Goal: Task Accomplishment & Management: Manage account settings

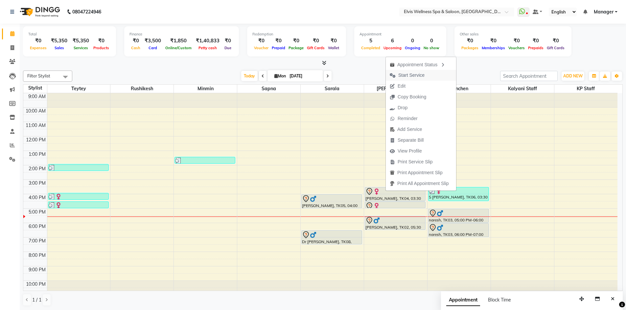
click at [402, 80] on span "Start Service" at bounding box center [407, 75] width 43 height 11
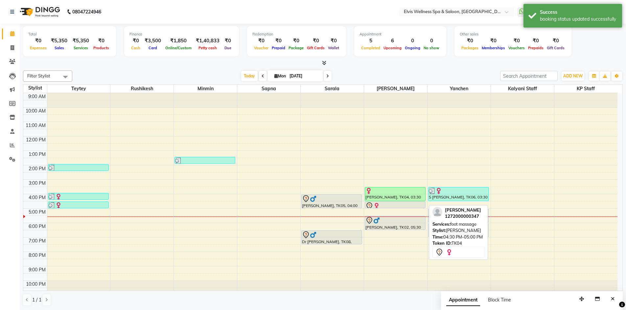
click at [388, 204] on div at bounding box center [394, 206] width 59 height 8
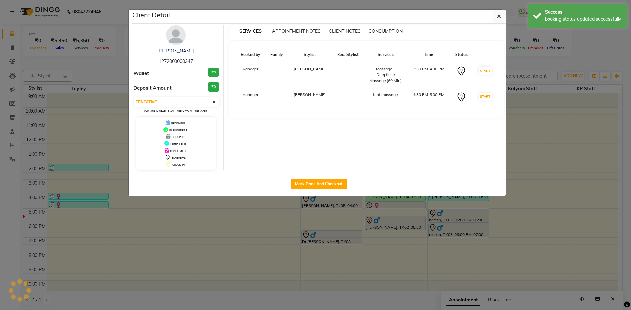
select select "select"
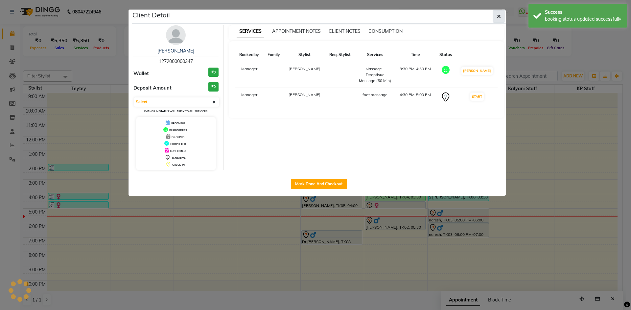
click at [498, 17] on icon "button" at bounding box center [499, 16] width 4 height 5
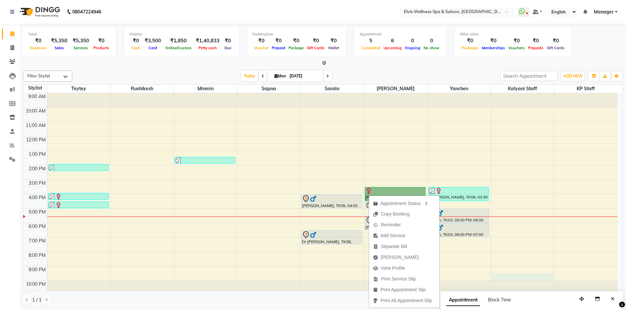
click at [516, 276] on div "9:00 AM 10:00 AM 11:00 AM 12:00 PM 1:00 PM 2:00 PM 3:00 PM 4:00 PM 5:00 PM 6:00…" at bounding box center [320, 194] width 594 height 202
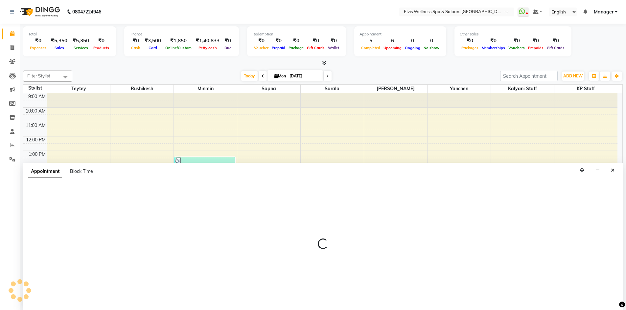
scroll to position [0, 0]
select select "68757"
select select "1290"
select select "tentative"
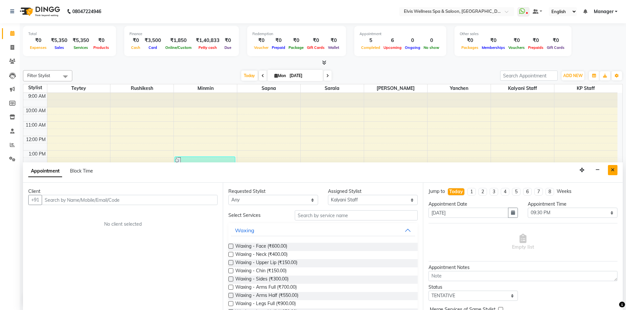
click at [616, 171] on button "Close" at bounding box center [613, 170] width 10 height 10
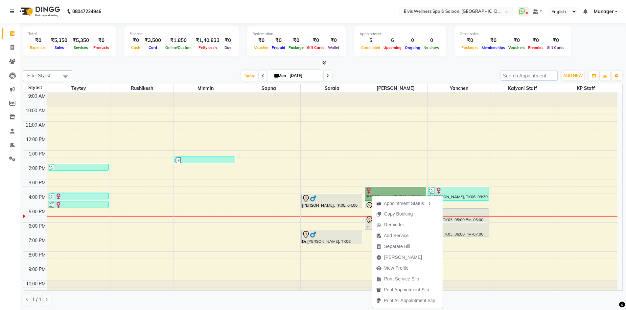
click at [544, 260] on div "9:00 AM 10:00 AM 11:00 AM 12:00 PM 1:00 PM 2:00 PM 3:00 PM 4:00 PM 5:00 PM 6:00…" at bounding box center [320, 194] width 594 height 202
select select "68757"
select select "1230"
select select "tentative"
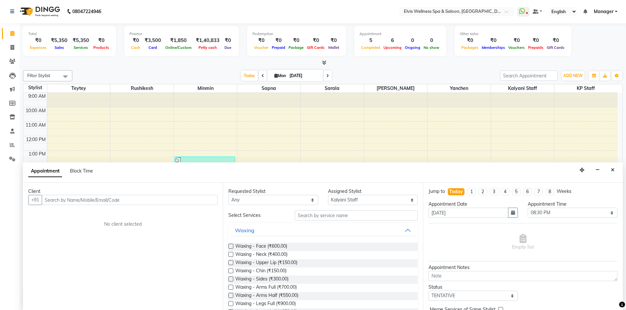
click at [612, 168] on icon "Close" at bounding box center [613, 170] width 4 height 5
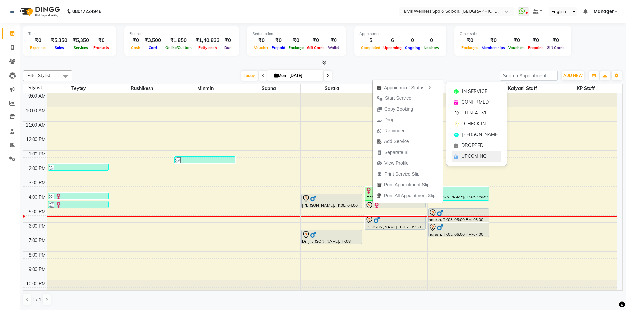
click at [472, 156] on span "UPCOMING" at bounding box center [473, 156] width 25 height 7
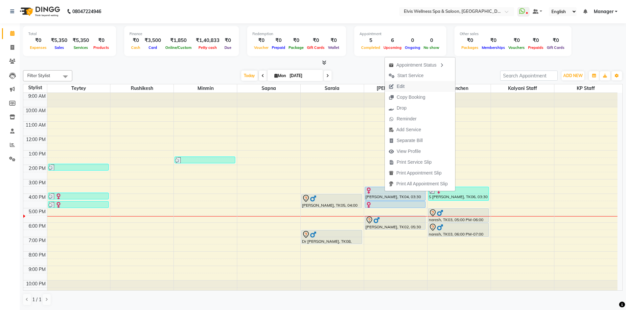
click at [412, 88] on button "Edit" at bounding box center [420, 86] width 70 height 11
select select "tentative"
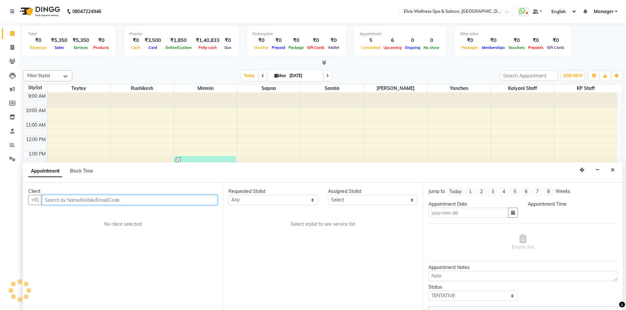
type input "[DATE]"
select select "upcoming"
select select "930"
select select "70667"
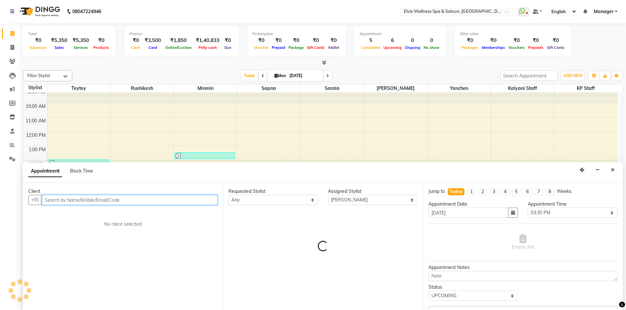
select select "3080"
select select "3081"
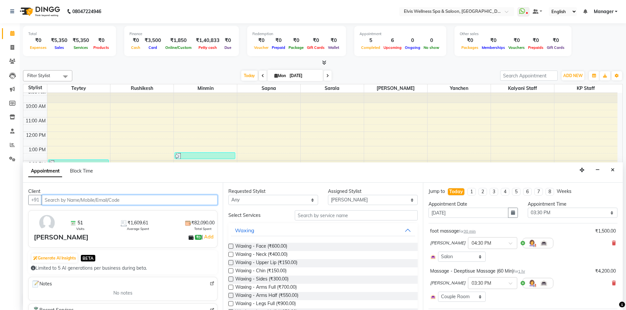
click at [107, 201] on input "text" at bounding box center [130, 200] width 176 height 10
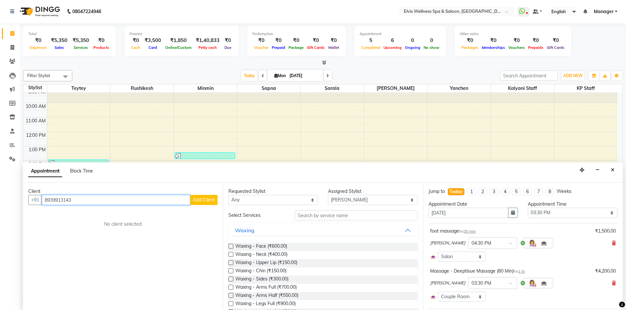
type input "8939913143"
click at [209, 202] on span "Add Client" at bounding box center [204, 200] width 22 height 6
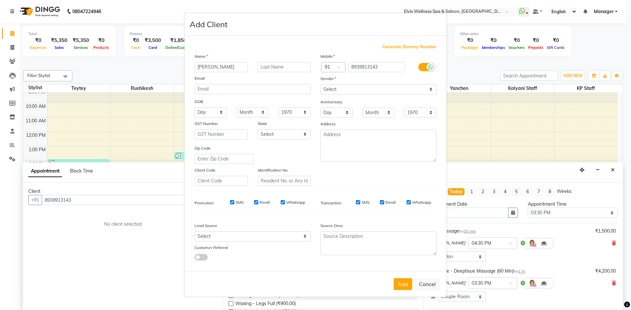
type input "[PERSON_NAME]"
click at [276, 63] on input "text" at bounding box center [284, 67] width 53 height 10
type input "D"
click at [331, 94] on select "Select [DEMOGRAPHIC_DATA] [DEMOGRAPHIC_DATA] Other Prefer Not To Say" at bounding box center [378, 89] width 116 height 10
select select "[DEMOGRAPHIC_DATA]"
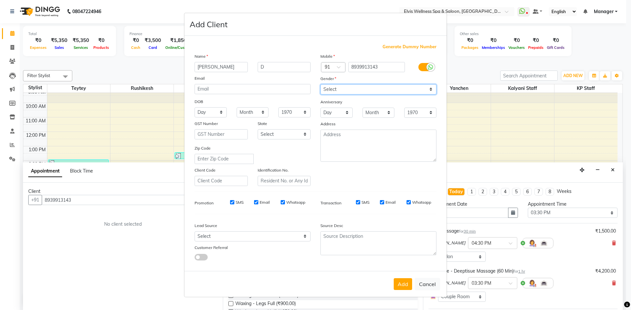
click at [320, 84] on select "Select [DEMOGRAPHIC_DATA] [DEMOGRAPHIC_DATA] Other Prefer Not To Say" at bounding box center [378, 89] width 116 height 10
click at [404, 289] on button "Add" at bounding box center [403, 285] width 18 height 12
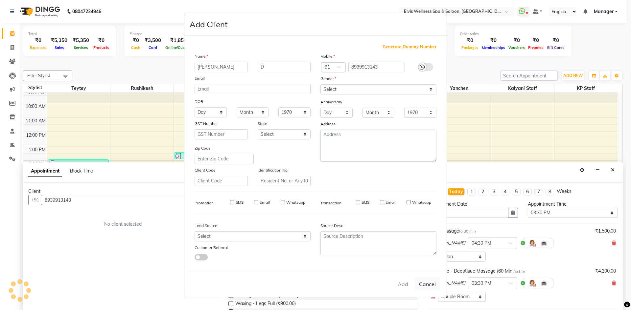
select select
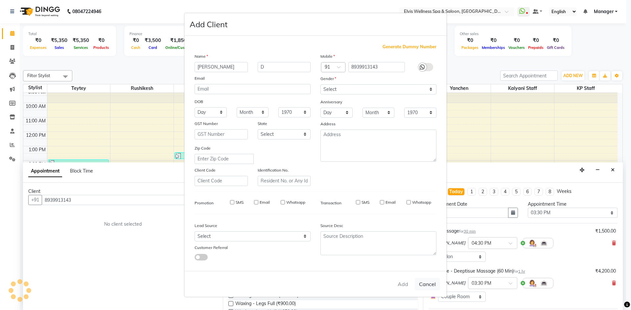
select select
checkbox input "false"
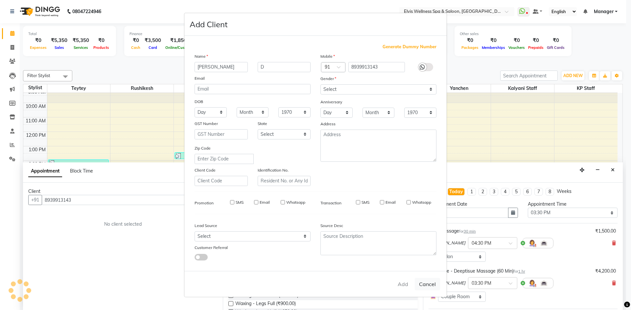
checkbox input "false"
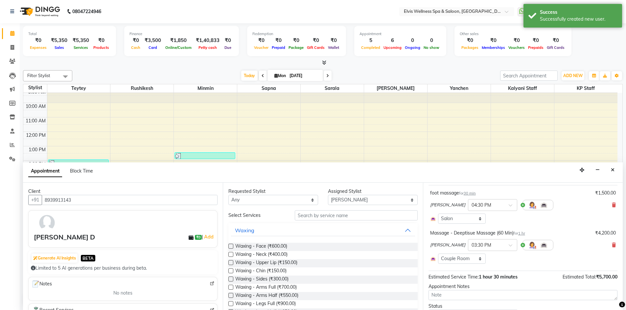
scroll to position [70, 0]
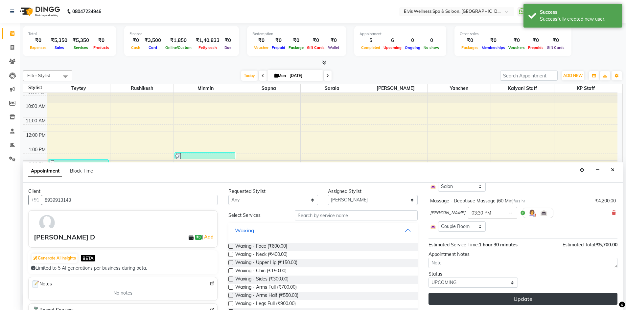
click at [533, 297] on button "Update" at bounding box center [522, 299] width 189 height 12
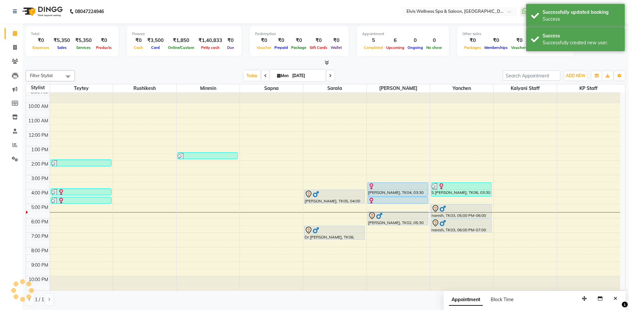
scroll to position [0, 0]
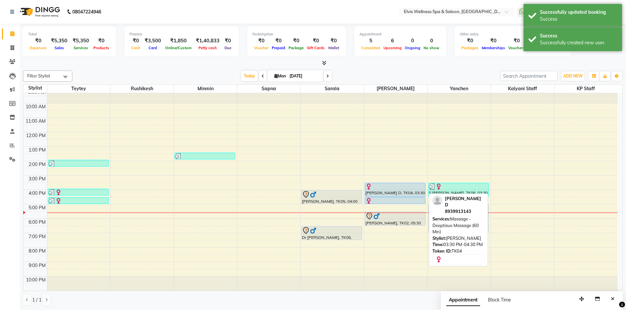
click at [383, 189] on div at bounding box center [394, 187] width 59 height 7
select select "5"
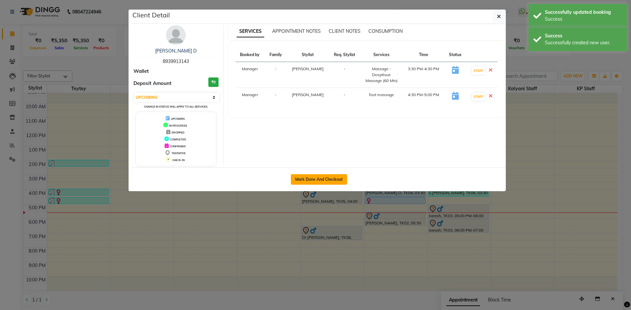
click at [332, 181] on button "Mark Done And Checkout" at bounding box center [319, 179] width 56 height 11
select select "service"
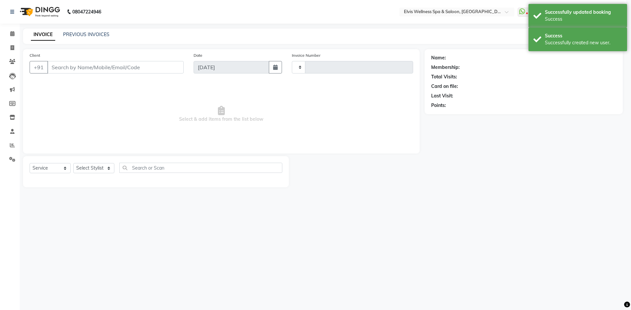
type input "1537"
select select "6269"
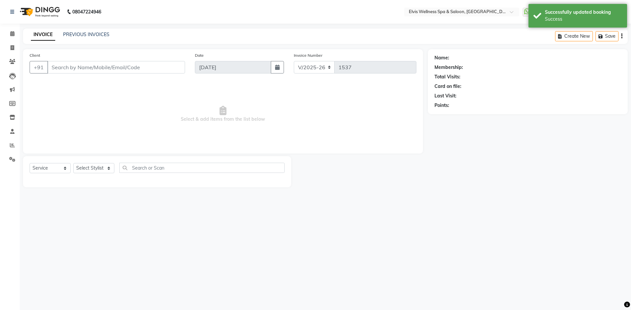
type input "8939913143"
select select "70667"
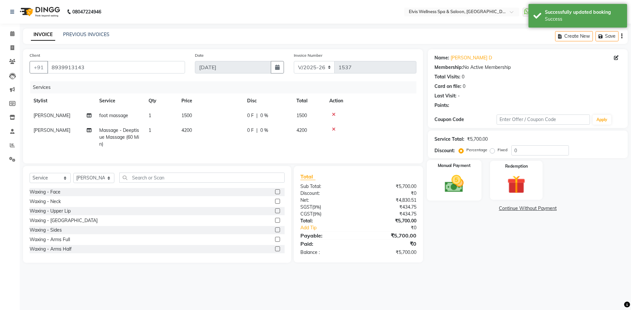
click at [465, 175] on img at bounding box center [454, 184] width 31 height 22
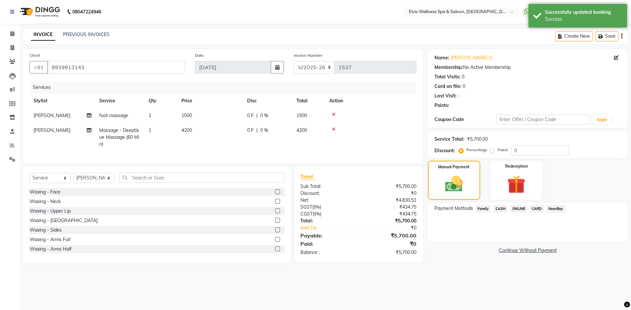
click at [537, 209] on span "CARD" at bounding box center [537, 209] width 14 height 8
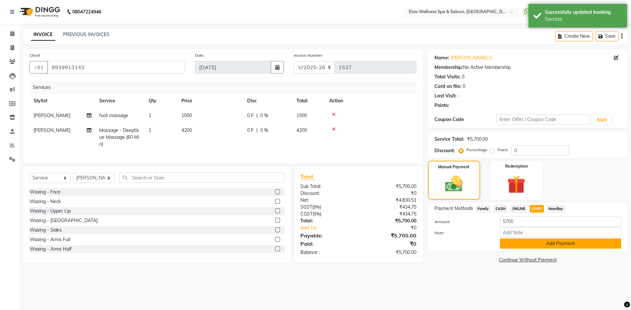
click at [536, 246] on button "Add Payment" at bounding box center [560, 244] width 121 height 10
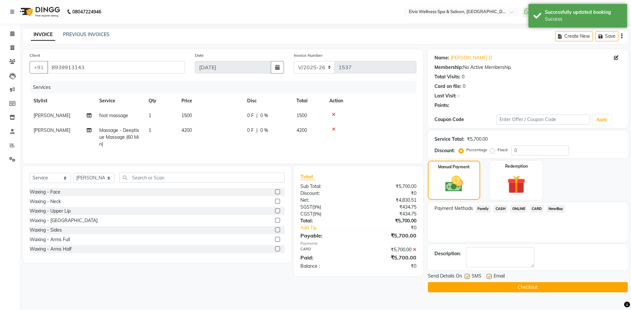
click at [530, 287] on button "Checkout" at bounding box center [528, 288] width 200 height 10
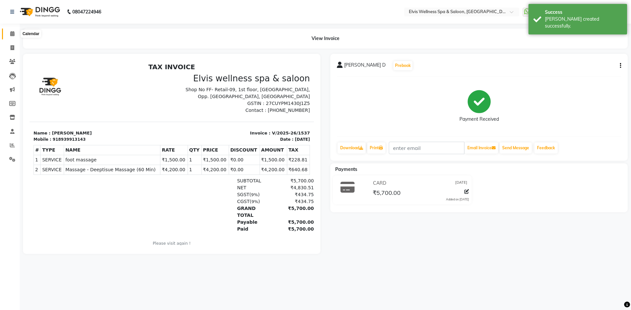
click at [9, 33] on span at bounding box center [12, 34] width 11 height 8
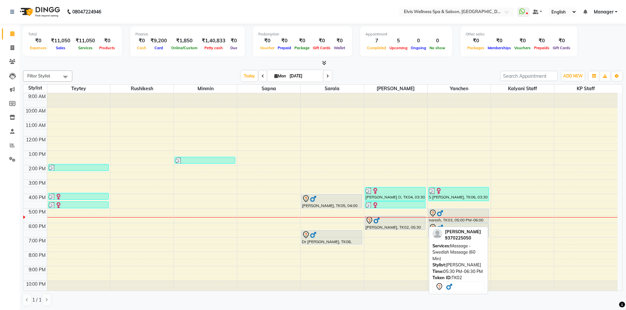
click at [391, 222] on div at bounding box center [394, 221] width 59 height 8
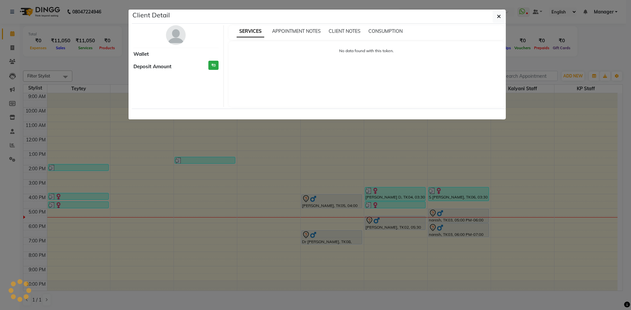
select select "7"
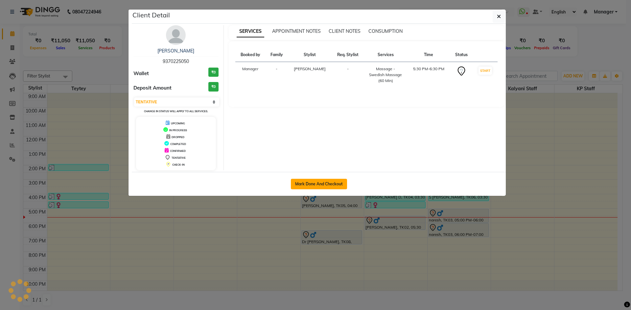
click at [309, 182] on button "Mark Done And Checkout" at bounding box center [319, 184] width 56 height 11
select select "service"
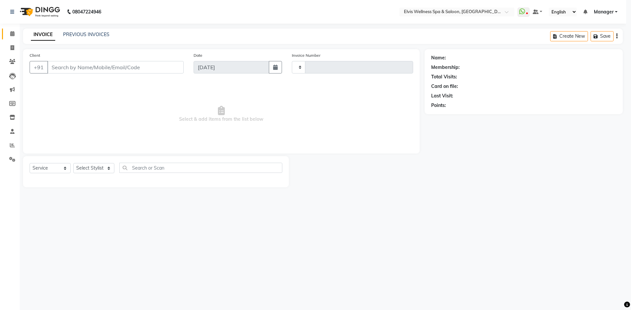
type input "1538"
select select "6269"
type input "9370225050"
select select "70667"
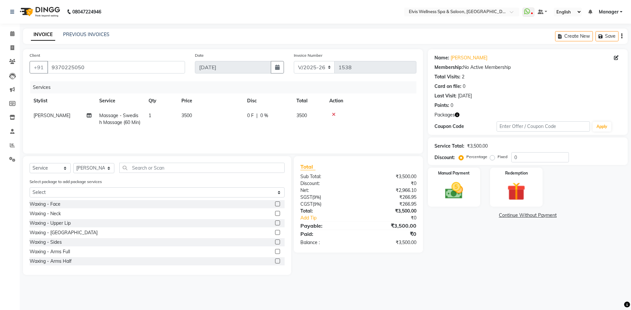
click at [69, 114] on td "[PERSON_NAME]" at bounding box center [63, 119] width 66 height 22
select select "70667"
click at [376, 115] on icon at bounding box center [376, 114] width 4 height 5
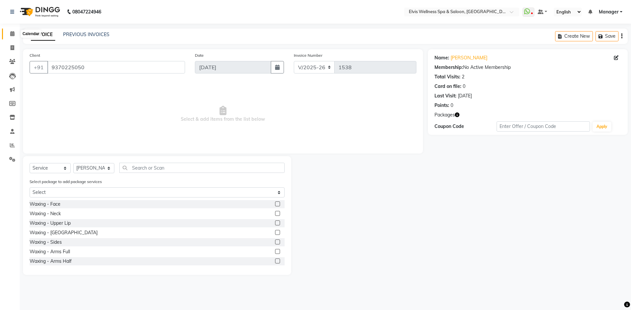
drag, startPoint x: 10, startPoint y: 34, endPoint x: 15, endPoint y: 34, distance: 5.9
click at [10, 34] on span at bounding box center [12, 34] width 11 height 8
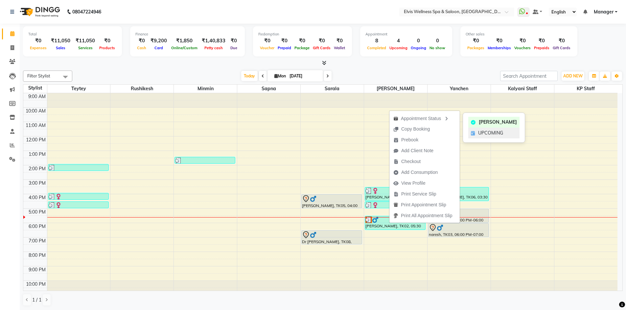
click at [482, 130] on span "UPCOMING" at bounding box center [490, 133] width 25 height 7
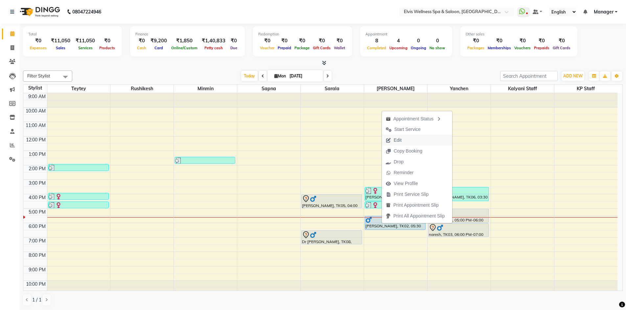
click at [396, 140] on span "Edit" at bounding box center [398, 140] width 8 height 7
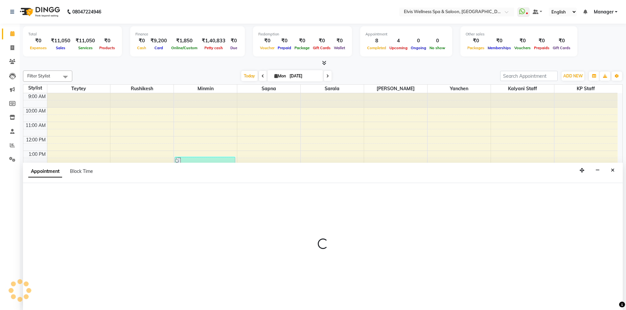
scroll to position [0, 0]
select select "tentative"
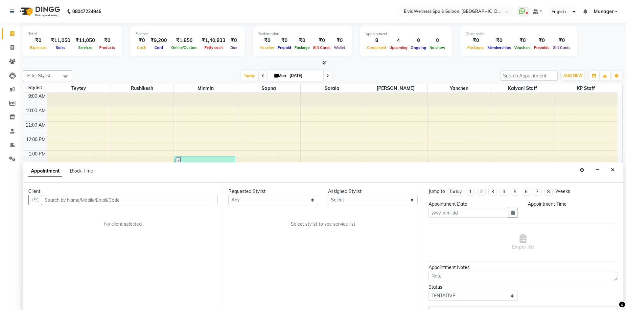
type input "[DATE]"
select select "upcoming"
select select "1050"
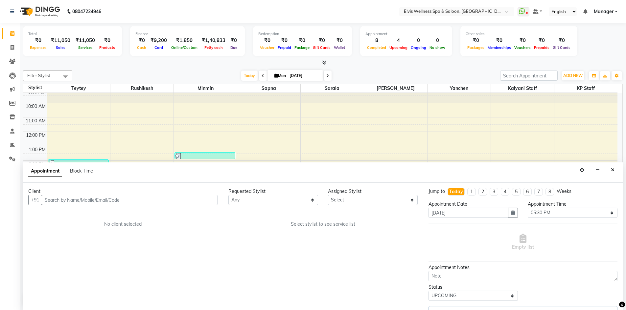
select select "70667"
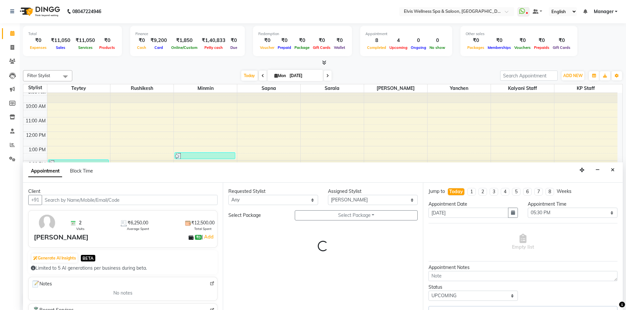
select select "3079"
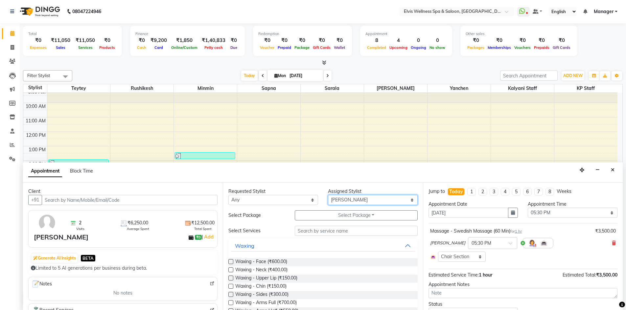
click at [338, 200] on select "Select Kalyani Staff KP Staff Minmin [PERSON_NAME] [PERSON_NAME] Teytey Yanchen" at bounding box center [373, 200] width 90 height 10
select select "71671"
click at [328, 195] on select "Select Kalyani Staff KP Staff Minmin [PERSON_NAME] [PERSON_NAME] Teytey Yanchen" at bounding box center [373, 200] width 90 height 10
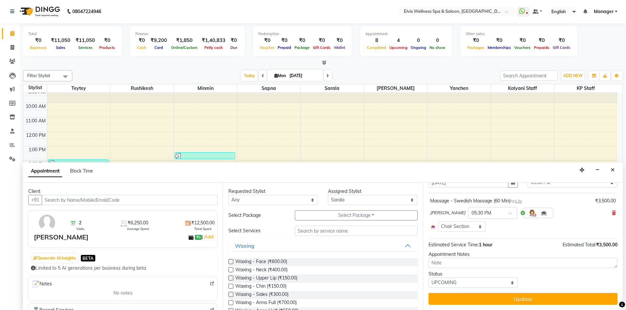
click at [556, 307] on div "Jump to [DATE] 1 2 3 4 5 6 7 8 Weeks Appointment Date [DATE] Appointment Time S…" at bounding box center [523, 246] width 200 height 127
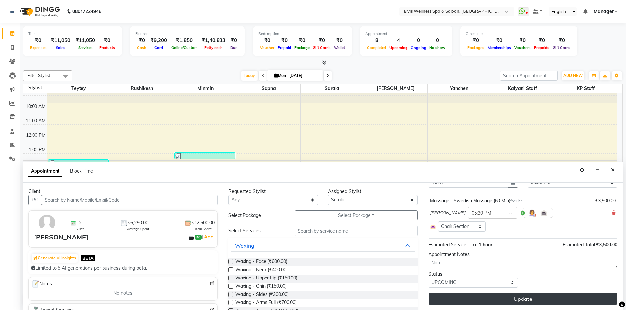
click at [546, 299] on button "Update" at bounding box center [522, 299] width 189 height 12
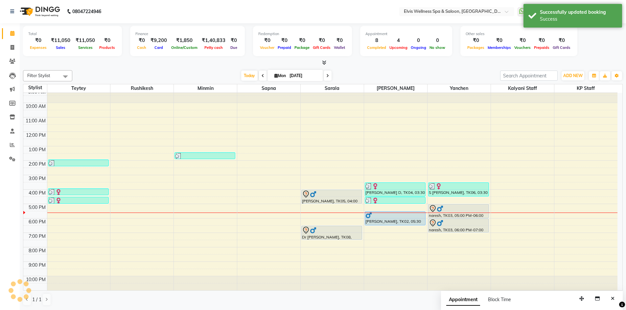
scroll to position [0, 0]
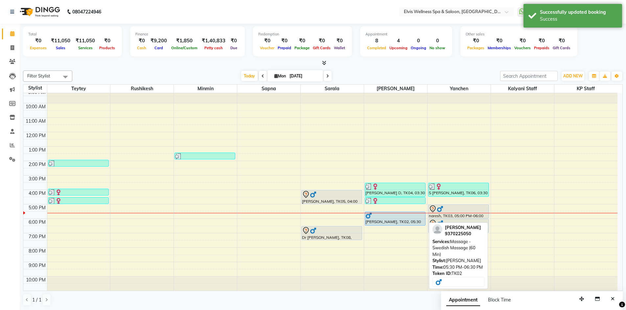
click at [386, 216] on div at bounding box center [394, 216] width 59 height 7
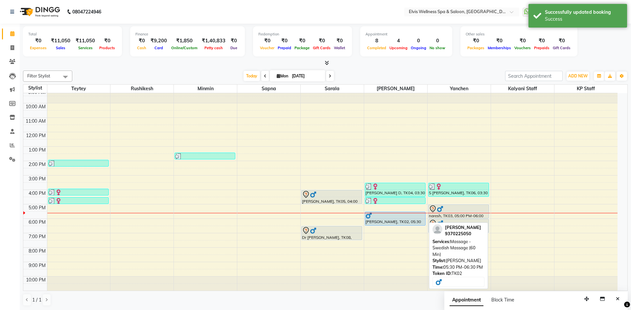
select select "5"
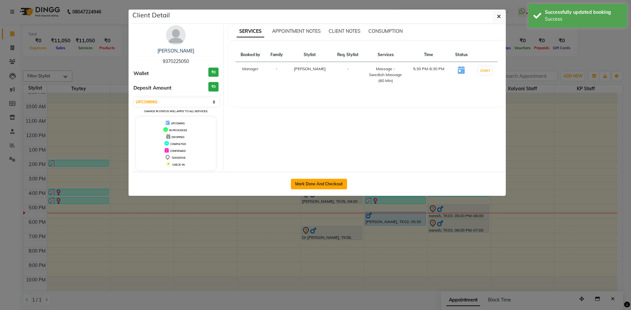
click at [323, 183] on button "Mark Done And Checkout" at bounding box center [319, 184] width 56 height 11
select select "service"
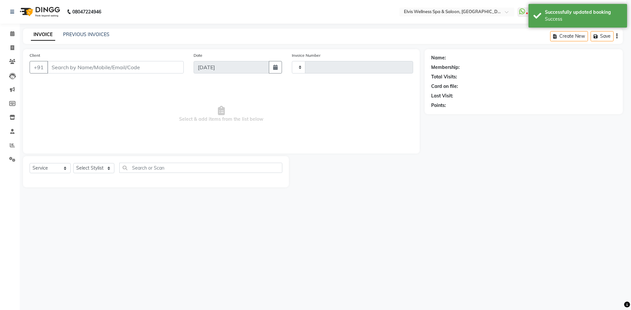
type input "1538"
select select "6269"
type input "9370225050"
select select "70667"
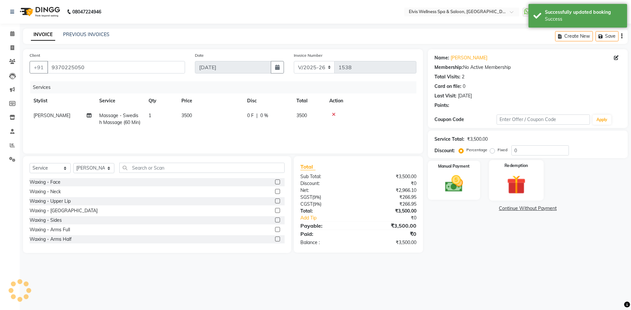
click at [517, 180] on img at bounding box center [516, 184] width 31 height 23
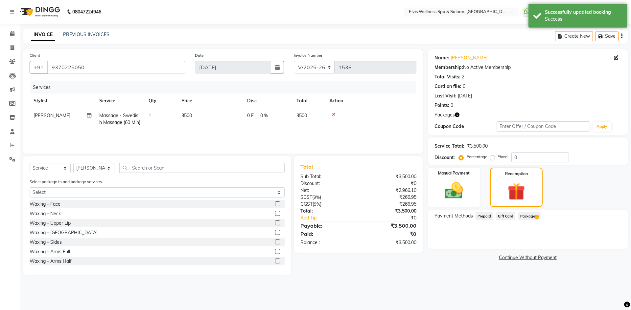
click at [523, 212] on div "Payment Methods Prepaid Gift Card Package 1" at bounding box center [528, 229] width 200 height 39
click at [524, 216] on span "Package 1" at bounding box center [529, 217] width 23 height 8
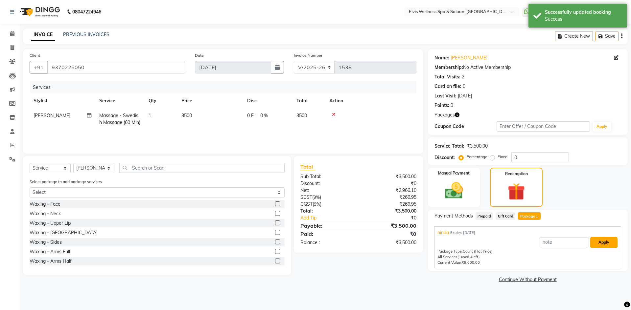
click at [597, 245] on button "Apply" at bounding box center [603, 242] width 27 height 11
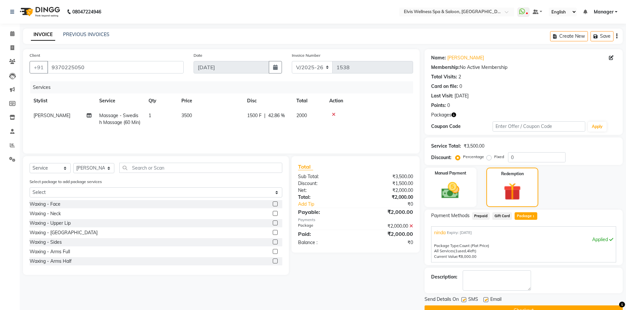
scroll to position [15, 0]
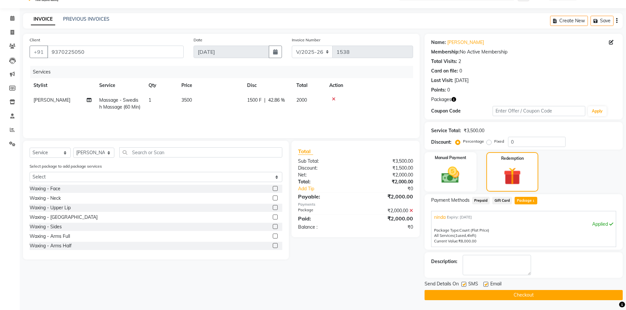
click at [549, 298] on button "Checkout" at bounding box center [523, 295] width 198 height 10
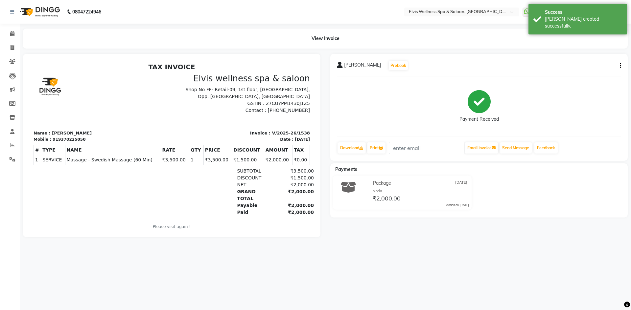
click at [621, 64] on div "[PERSON_NAME] Prebook Payment Received Download Print Email Invoice Send Messag…" at bounding box center [478, 107] width 297 height 107
click at [619, 67] on button "button" at bounding box center [619, 65] width 4 height 7
click at [578, 69] on div "Edit Item Staff" at bounding box center [587, 70] width 45 height 8
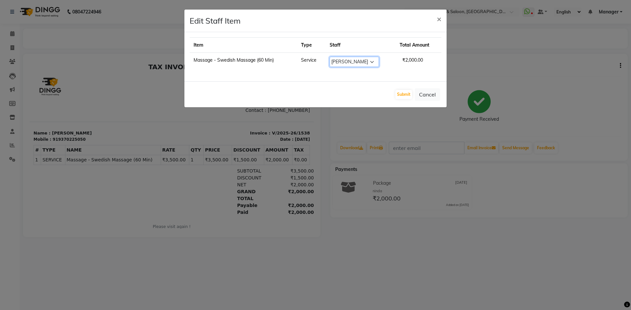
click at [354, 59] on select "Select [PERSON_NAME] [PERSON_NAME] Staff KP Staff Manager Minmin [PERSON_NAME] …" at bounding box center [354, 62] width 49 height 10
select select "71671"
click at [330, 57] on select "Select [PERSON_NAME] [PERSON_NAME] Staff KP Staff Manager Minmin [PERSON_NAME] …" at bounding box center [354, 62] width 49 height 10
click at [404, 94] on button "Submit" at bounding box center [403, 94] width 17 height 9
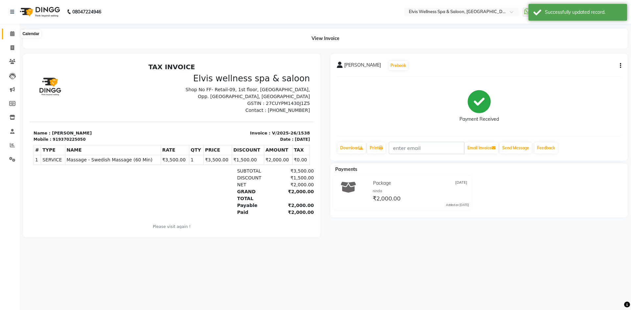
click at [13, 33] on icon at bounding box center [12, 33] width 4 height 5
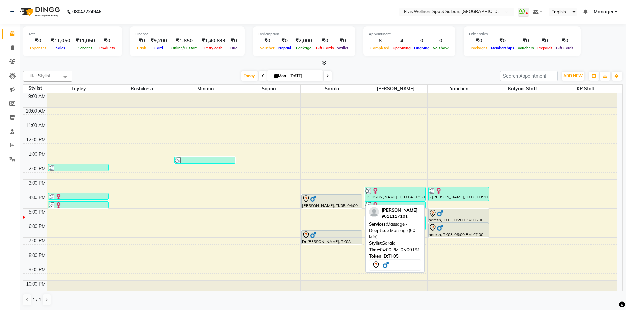
click at [319, 202] on div at bounding box center [331, 199] width 59 height 8
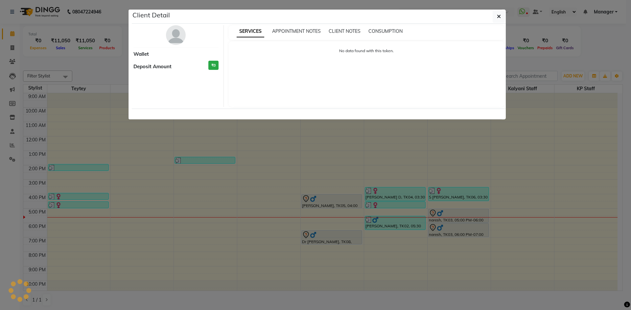
select select "7"
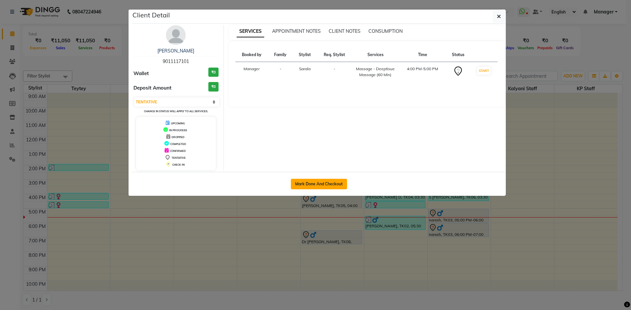
click at [316, 183] on button "Mark Done And Checkout" at bounding box center [319, 184] width 56 height 11
select select "service"
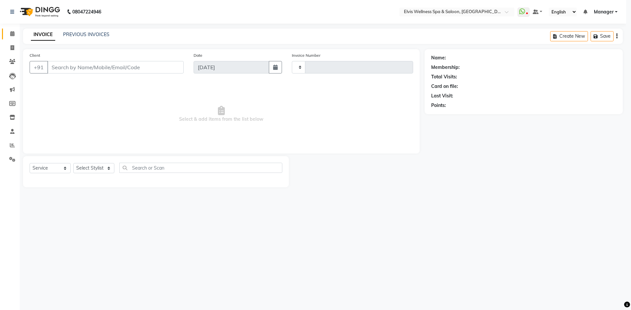
type input "1539"
select select "6269"
type input "9011117101"
select select "71671"
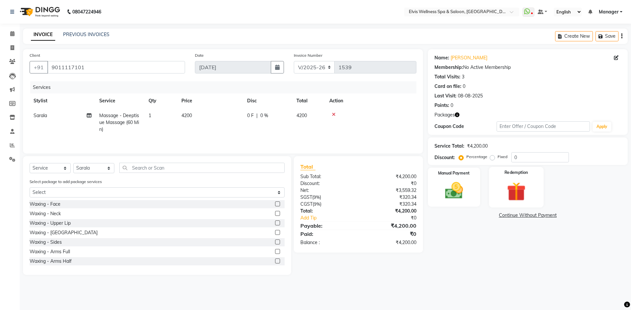
click at [500, 184] on div "Redemption" at bounding box center [516, 187] width 55 height 40
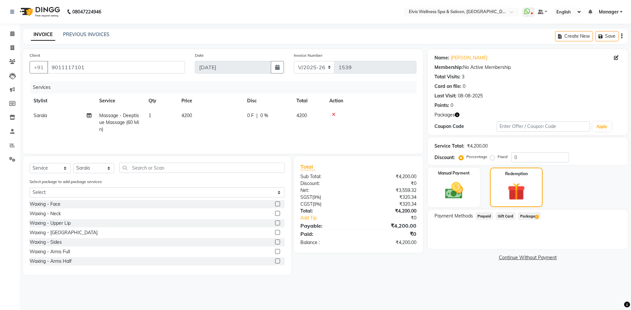
click at [535, 219] on span "1" at bounding box center [537, 217] width 4 height 4
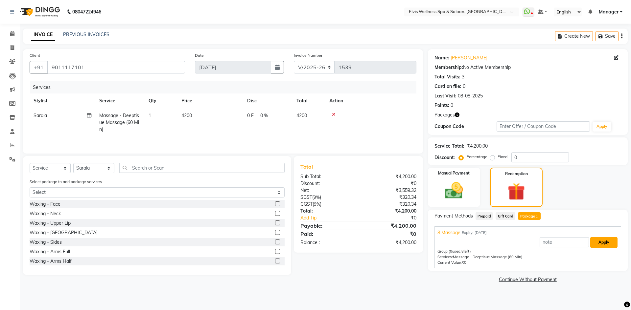
click at [601, 245] on button "Apply" at bounding box center [603, 242] width 27 height 11
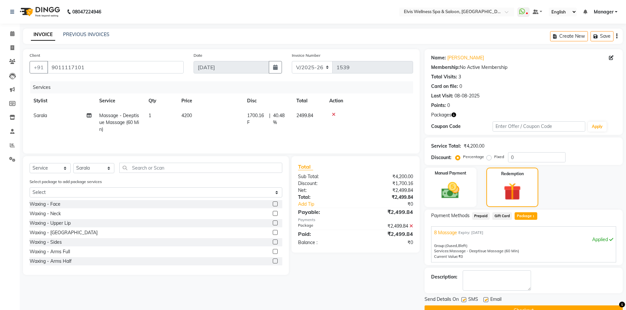
scroll to position [15, 0]
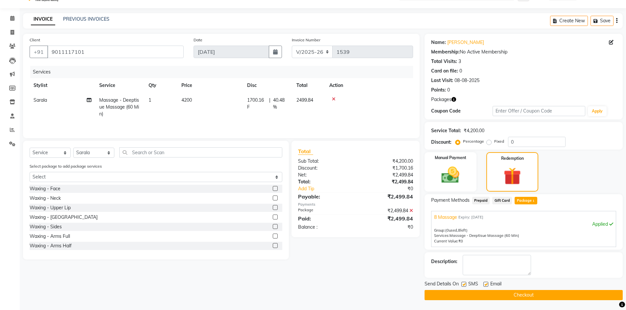
click at [562, 295] on button "Checkout" at bounding box center [523, 295] width 198 height 10
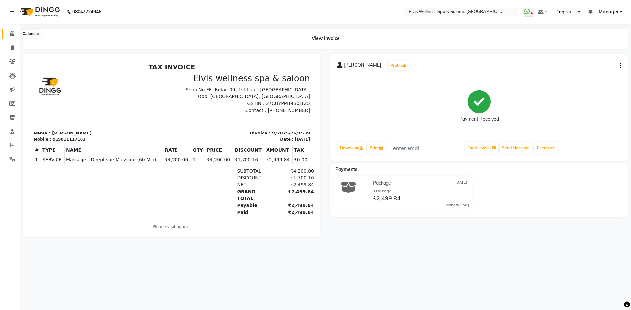
click at [9, 36] on span at bounding box center [12, 34] width 11 height 8
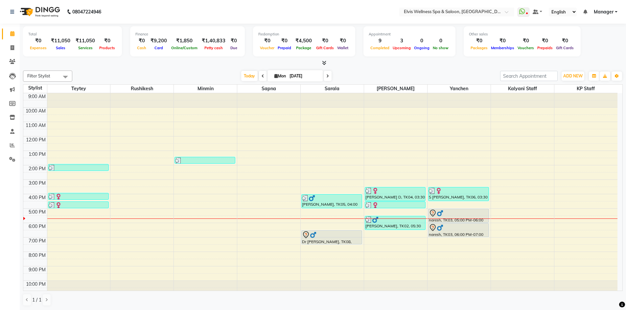
click at [63, 222] on div "9:00 AM 10:00 AM 11:00 AM 12:00 PM 1:00 PM 2:00 PM 3:00 PM 4:00 PM 5:00 PM 6:00…" at bounding box center [320, 194] width 594 height 202
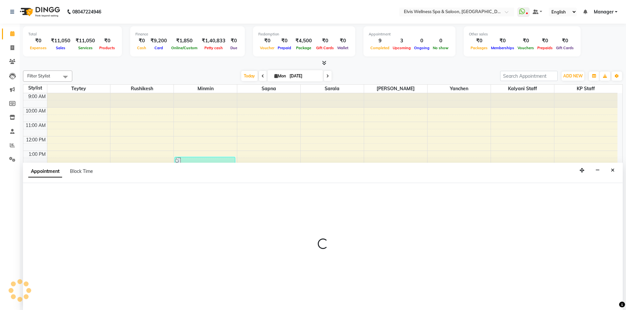
scroll to position [0, 0]
select select "46562"
select select "1050"
select select "tentative"
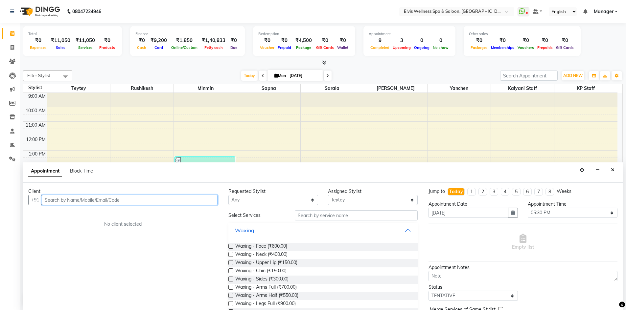
click at [80, 196] on input "text" at bounding box center [130, 200] width 176 height 10
type input "9637105535"
click at [212, 202] on span "Add Client" at bounding box center [204, 200] width 22 height 6
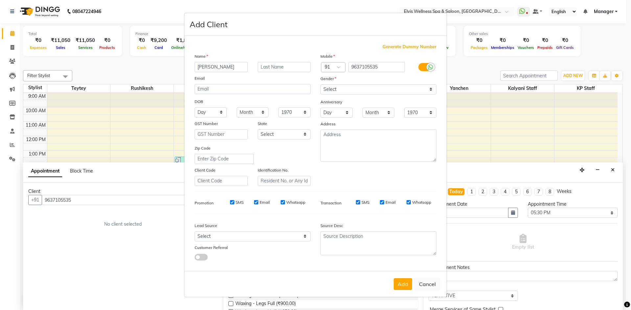
type input "[PERSON_NAME]"
click at [282, 67] on input "text" at bounding box center [284, 67] width 53 height 10
click at [332, 88] on select "Select [DEMOGRAPHIC_DATA] [DEMOGRAPHIC_DATA] Other Prefer Not To Say" at bounding box center [378, 89] width 116 height 10
select select "[DEMOGRAPHIC_DATA]"
click at [320, 84] on select "Select [DEMOGRAPHIC_DATA] [DEMOGRAPHIC_DATA] Other Prefer Not To Say" at bounding box center [378, 89] width 116 height 10
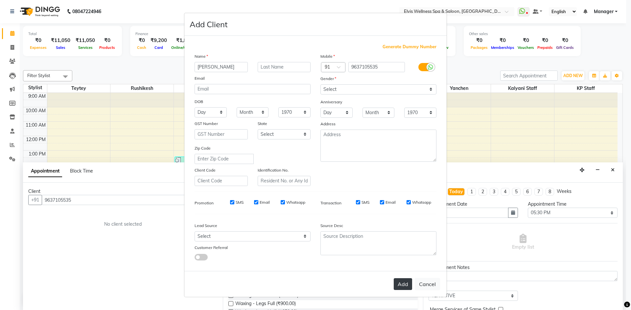
click at [404, 287] on button "Add" at bounding box center [403, 285] width 18 height 12
select select
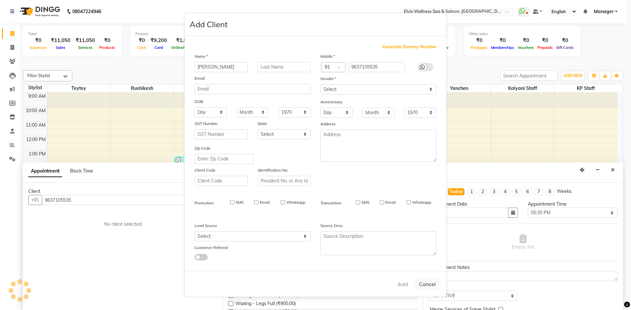
select select
checkbox input "false"
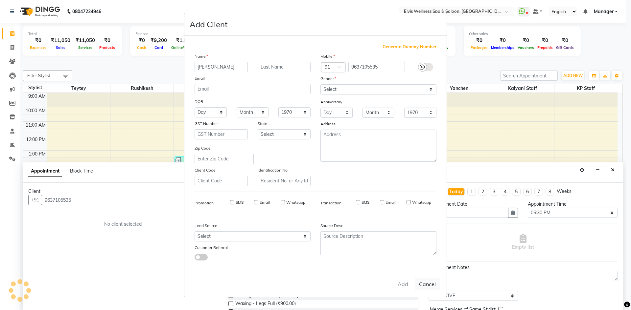
checkbox input "false"
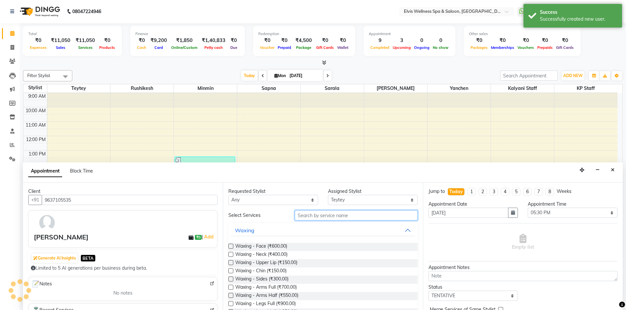
click at [319, 220] on input "text" at bounding box center [356, 216] width 123 height 10
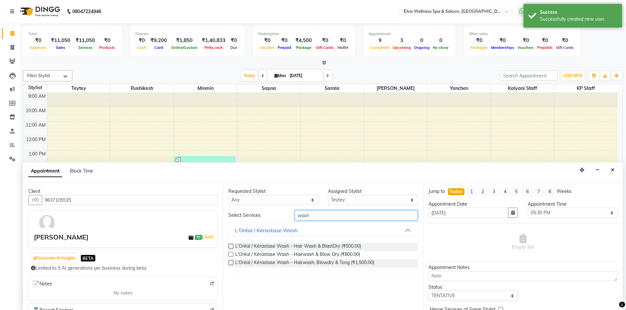
type input "wash"
drag, startPoint x: 229, startPoint y: 247, endPoint x: 235, endPoint y: 248, distance: 6.5
click at [231, 248] on label at bounding box center [230, 246] width 5 height 5
click at [231, 248] on input "checkbox" at bounding box center [230, 247] width 4 height 4
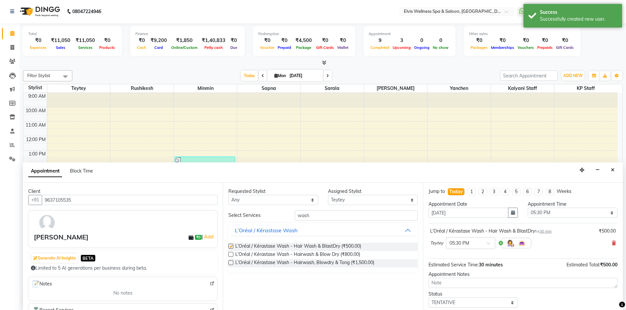
checkbox input "false"
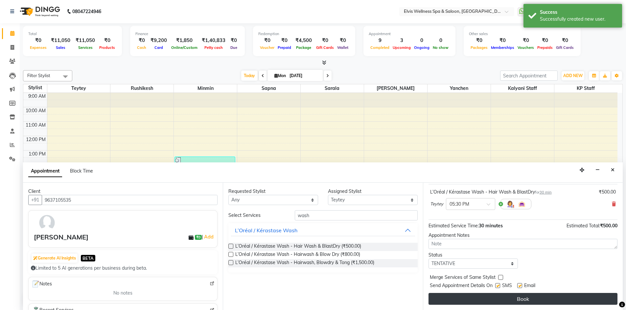
click at [503, 301] on button "Book" at bounding box center [522, 299] width 189 height 12
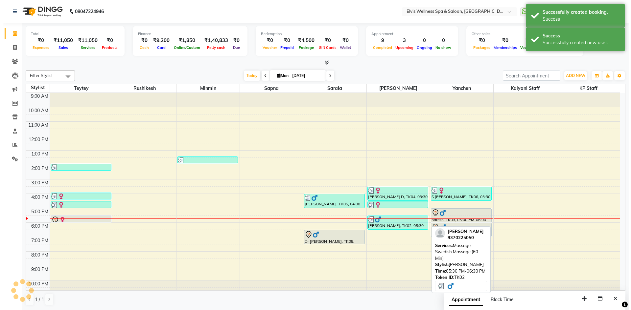
scroll to position [0, 0]
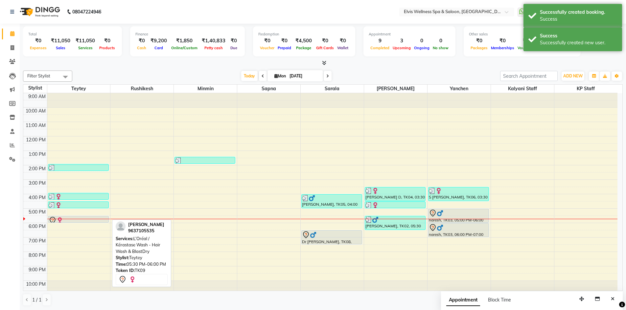
click at [68, 221] on div at bounding box center [78, 222] width 60 height 3
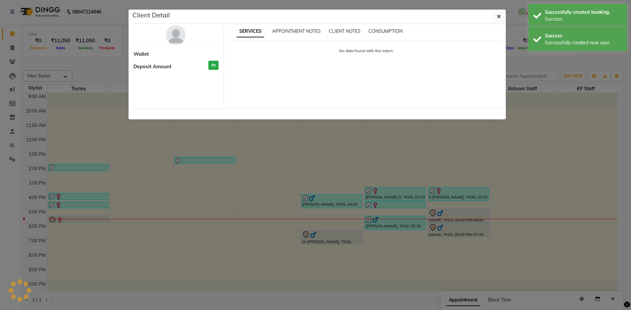
select select "7"
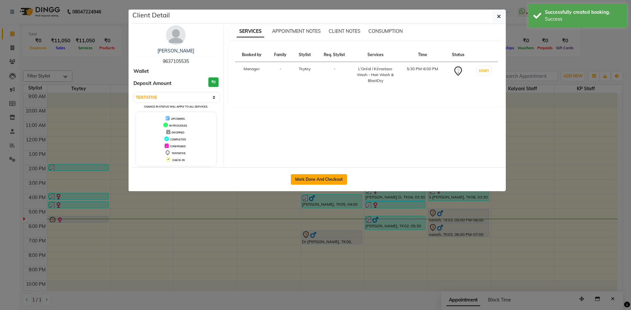
click at [314, 180] on button "Mark Done And Checkout" at bounding box center [319, 179] width 56 height 11
select select "service"
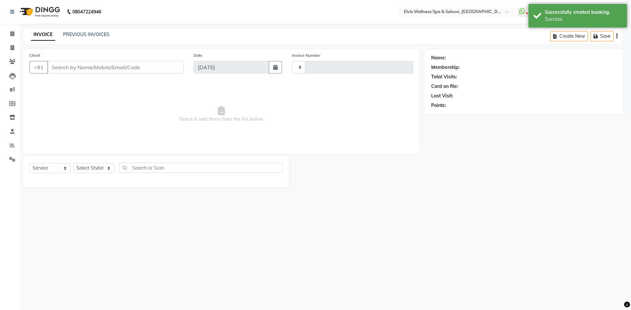
type input "1540"
select select "6269"
type input "9637105535"
select select "46562"
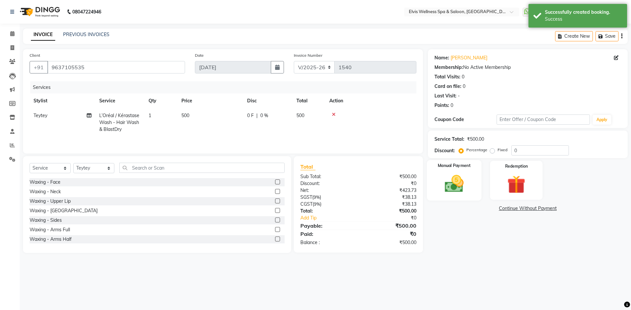
click at [460, 177] on img at bounding box center [454, 184] width 31 height 22
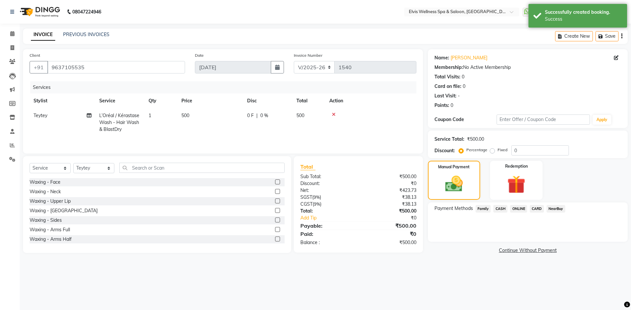
click at [509, 207] on div "ONLINE" at bounding box center [517, 209] width 20 height 9
drag, startPoint x: 513, startPoint y: 209, endPoint x: 522, endPoint y: 216, distance: 11.2
click at [513, 210] on span "ONLINE" at bounding box center [518, 209] width 17 height 8
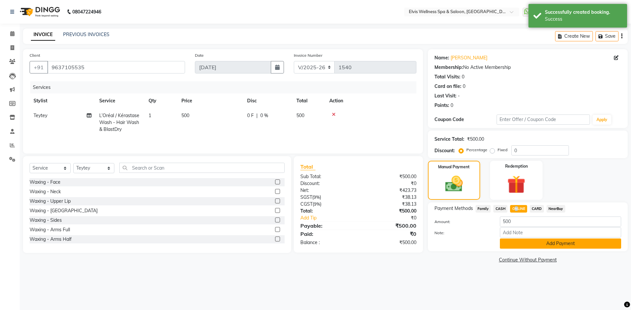
click at [535, 241] on button "Add Payment" at bounding box center [560, 244] width 121 height 10
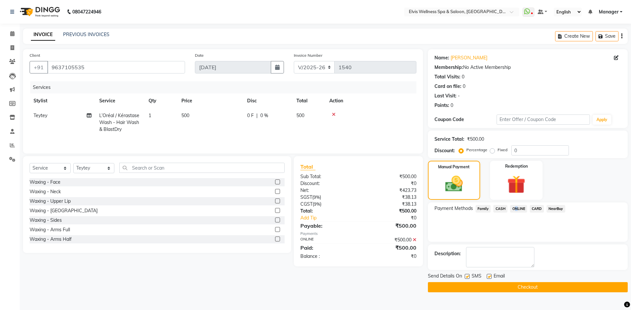
click at [532, 284] on button "Checkout" at bounding box center [528, 288] width 200 height 10
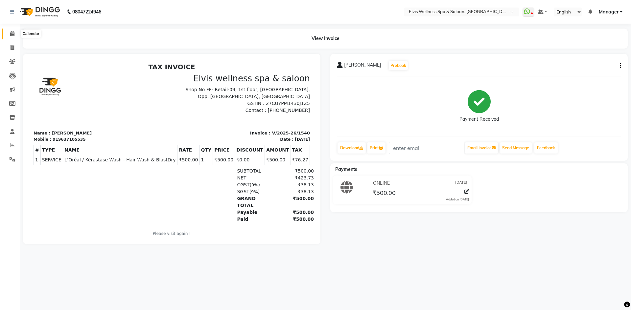
click at [11, 32] on icon at bounding box center [12, 33] width 4 height 5
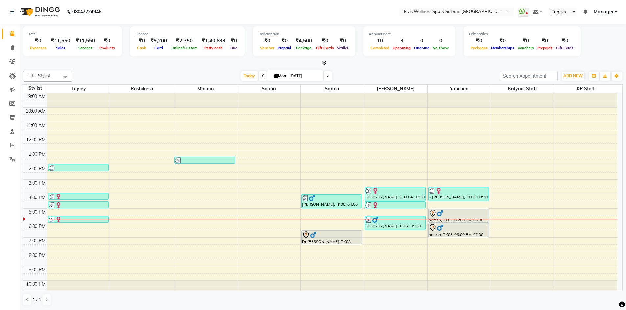
scroll to position [4, 0]
